Goal: Check status

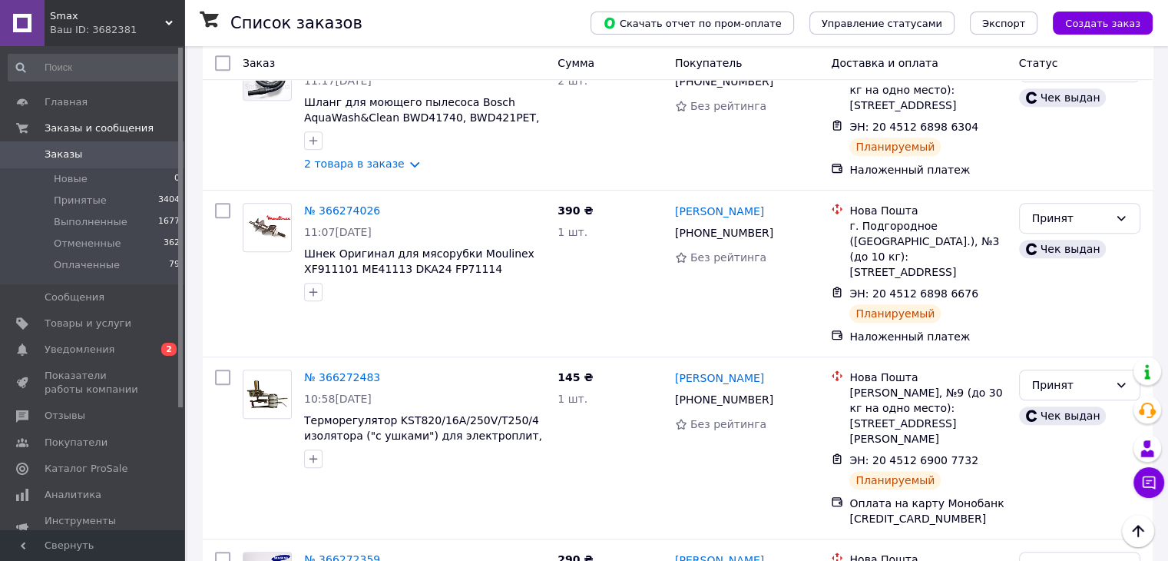
scroll to position [999, 0]
click at [144, 340] on link "Уведомления 0 2" at bounding box center [94, 349] width 189 height 26
